Goal: Find specific page/section: Find specific page/section

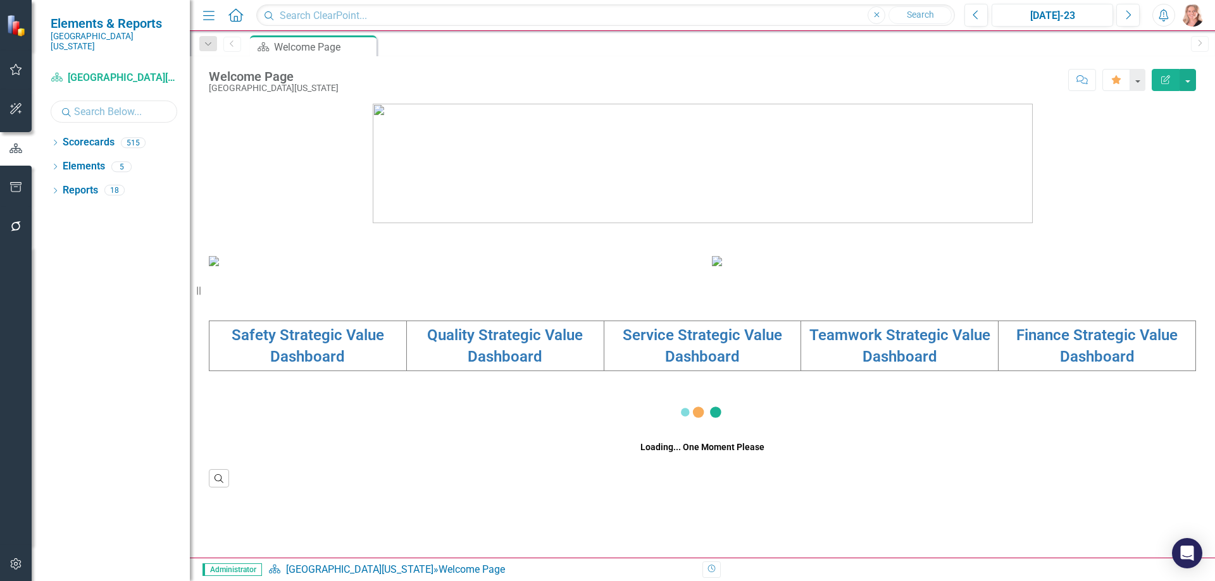
click at [117, 101] on input "text" at bounding box center [114, 112] width 127 height 22
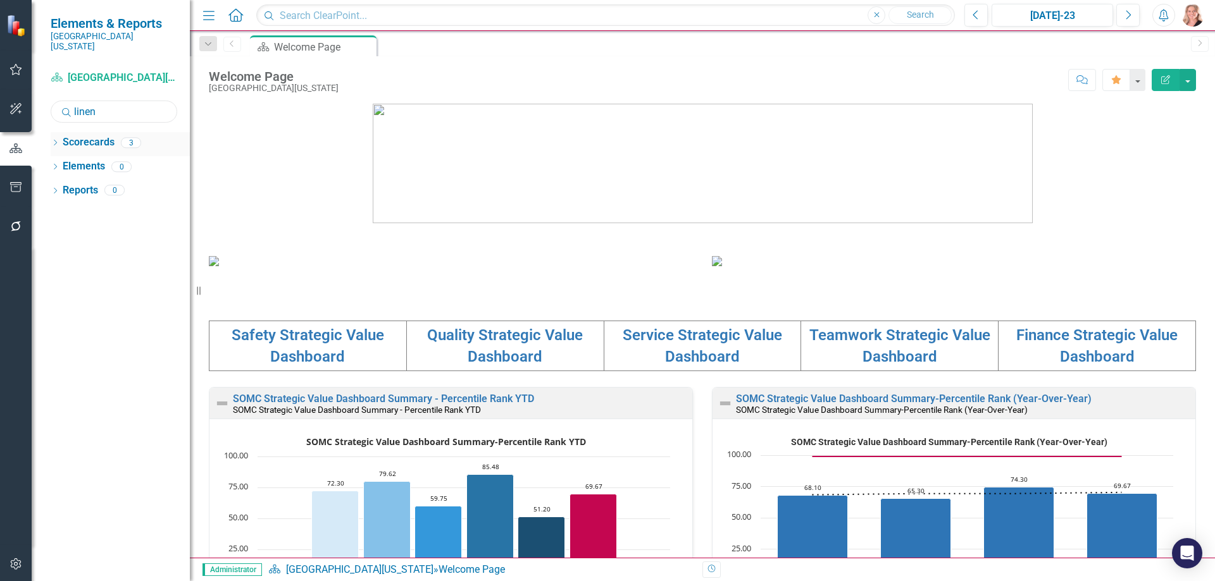
type input "linen"
click at [54, 140] on icon at bounding box center [55, 143] width 3 height 6
click at [112, 208] on link "Linen" at bounding box center [142, 215] width 95 height 15
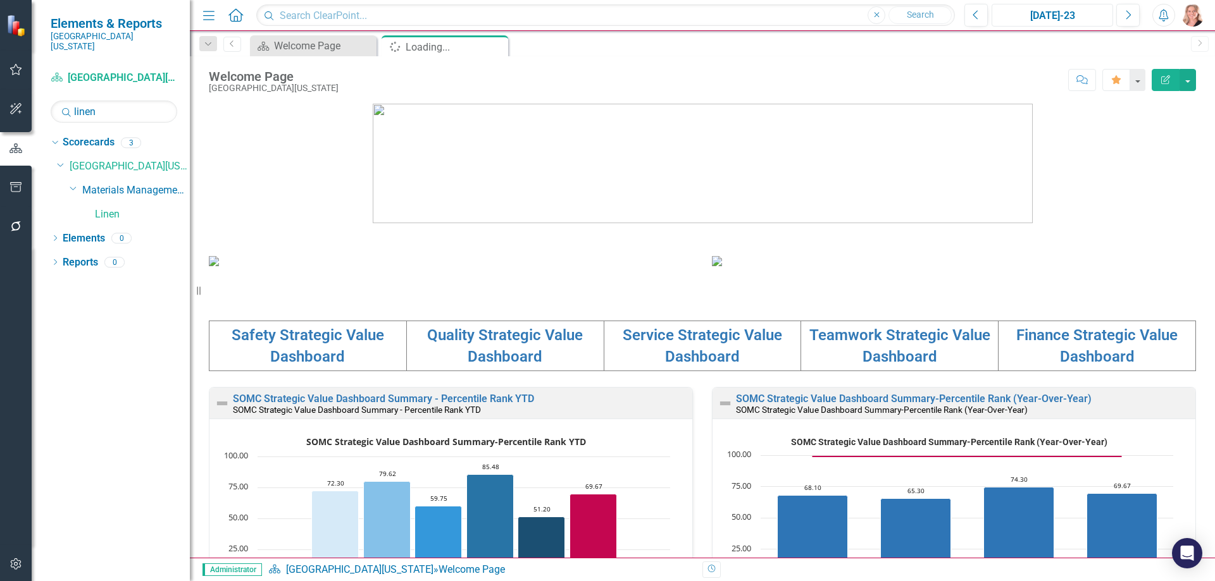
click at [1033, 16] on div "[DATE]-23" at bounding box center [1052, 15] width 113 height 15
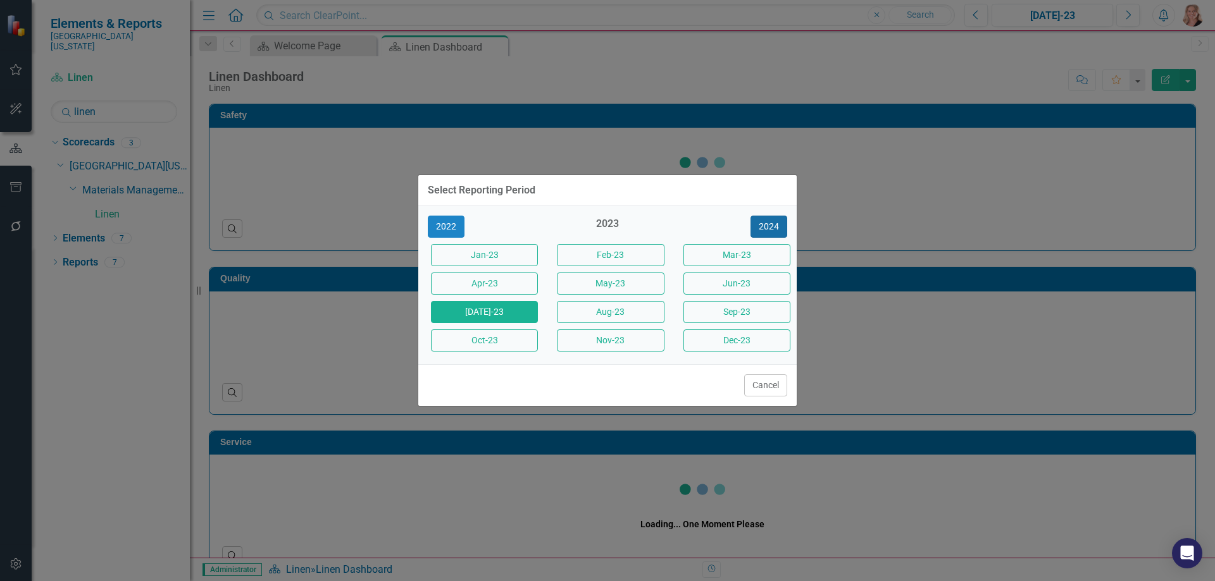
click at [781, 223] on button "2024" at bounding box center [768, 227] width 37 height 22
click at [781, 223] on button "2025" at bounding box center [768, 227] width 37 height 22
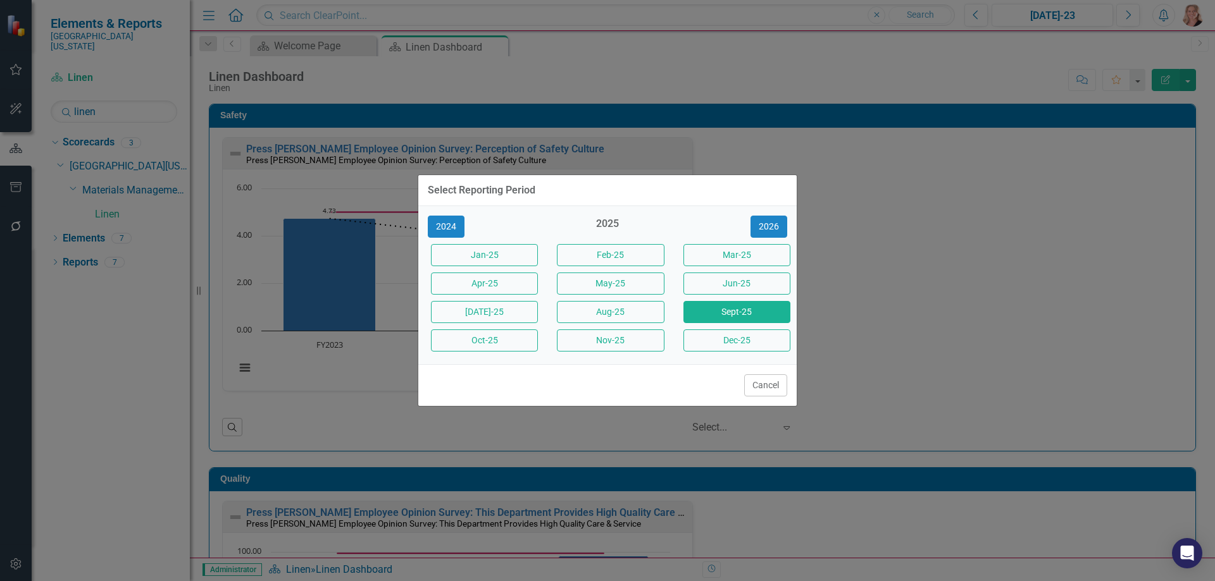
click at [728, 313] on button "Sept-25" at bounding box center [736, 312] width 107 height 22
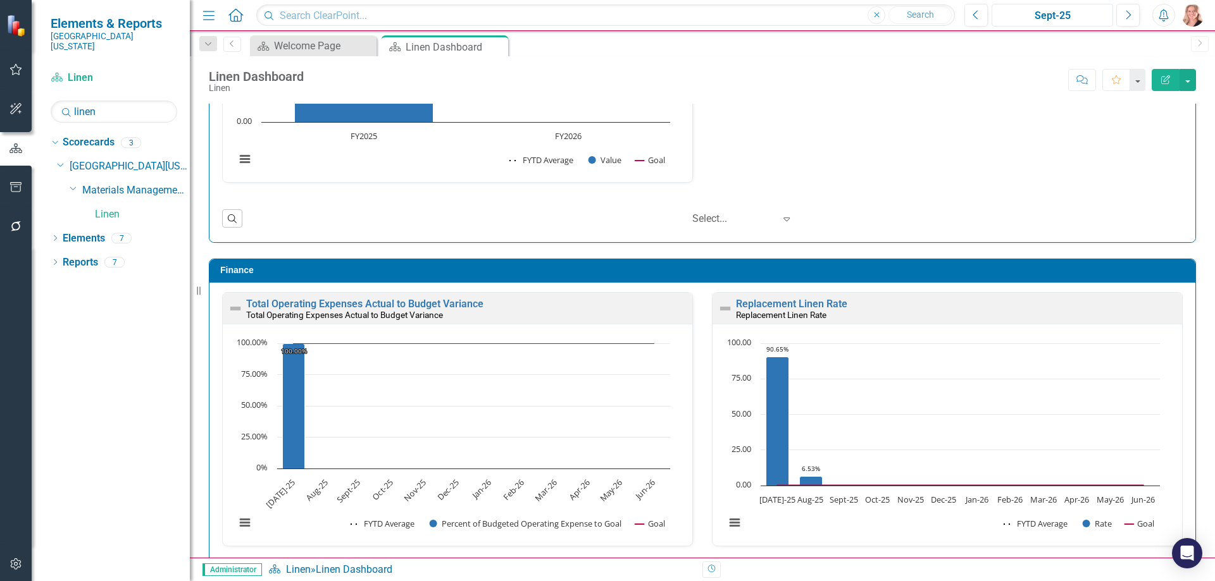
scroll to position [1362, 0]
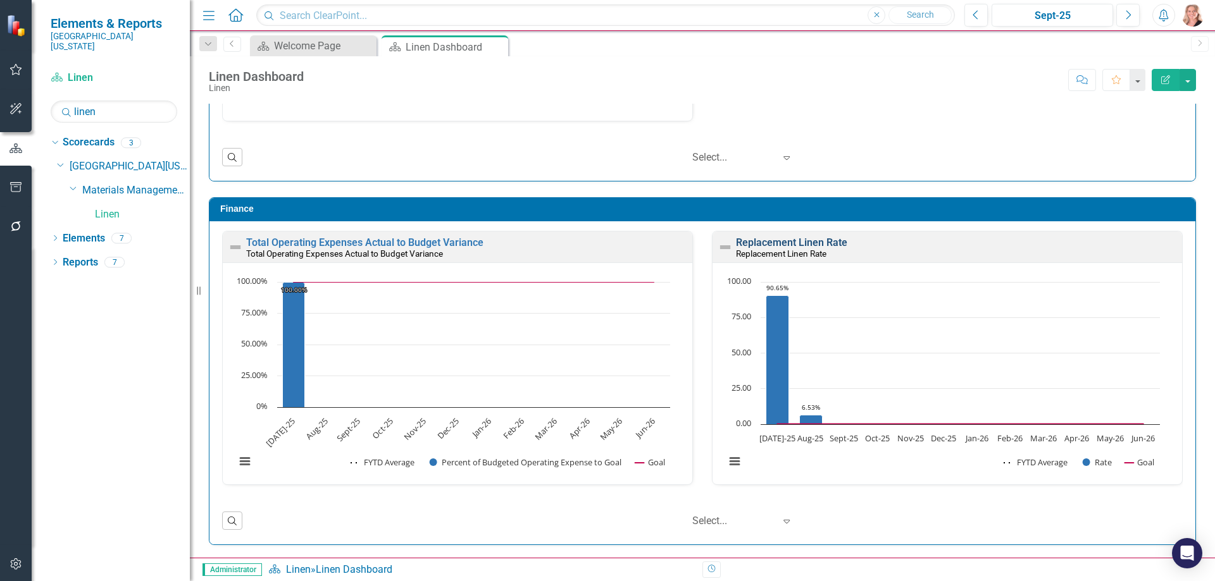
click at [828, 244] on link "Replacement Linen Rate" at bounding box center [791, 243] width 111 height 12
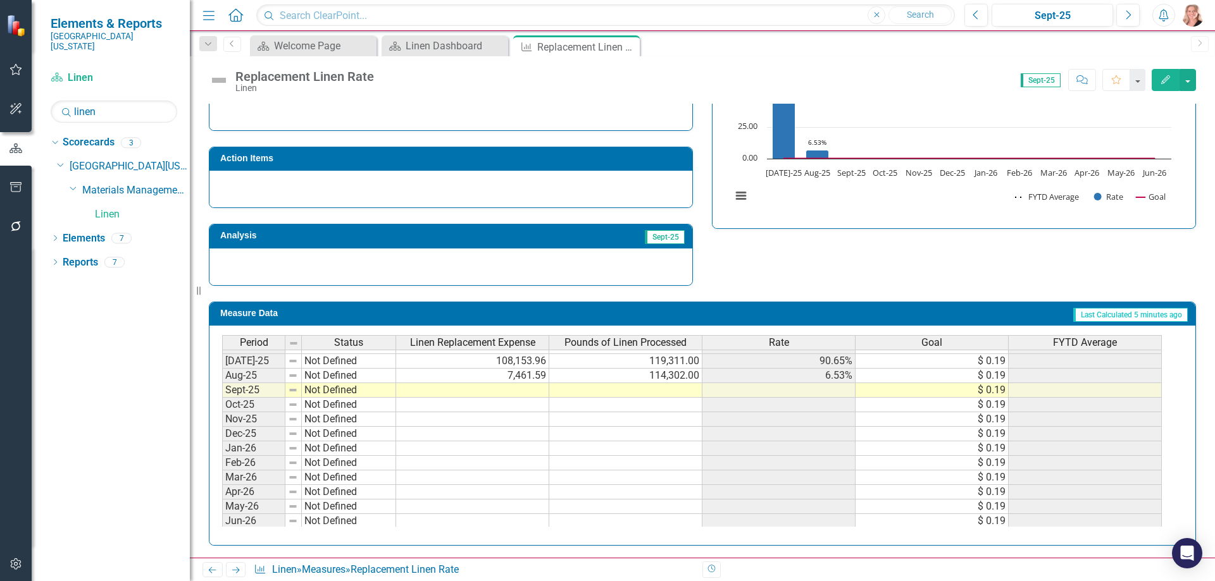
scroll to position [523, 0]
